Goal: Navigation & Orientation: Find specific page/section

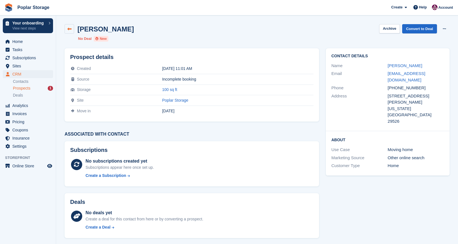
click at [70, 28] on icon at bounding box center [69, 29] width 4 height 4
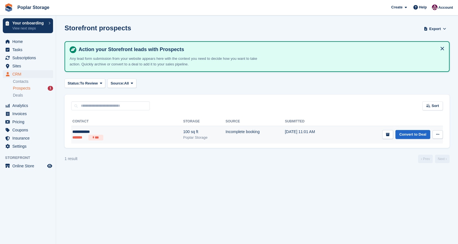
click at [121, 135] on ul "******* ***" at bounding box center [103, 138] width 63 height 6
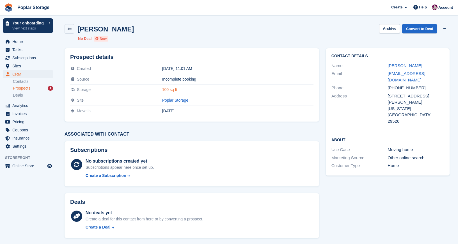
click at [162, 89] on link "100 sq ft" at bounding box center [169, 89] width 15 height 4
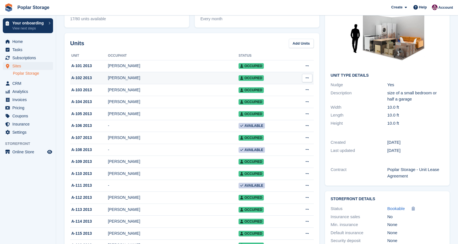
scroll to position [52, 0]
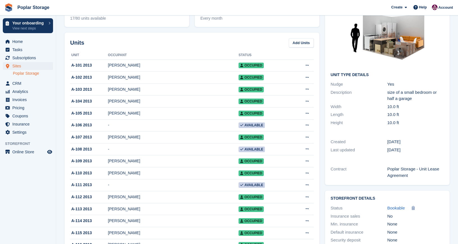
click at [20, 74] on link "Poplar Storage" at bounding box center [33, 73] width 40 height 5
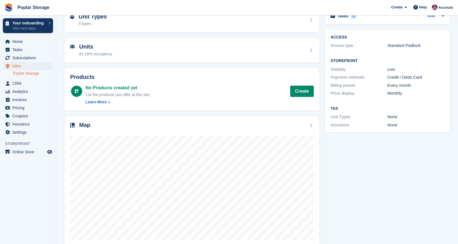
scroll to position [44, 0]
